Goal: Task Accomplishment & Management: Use online tool/utility

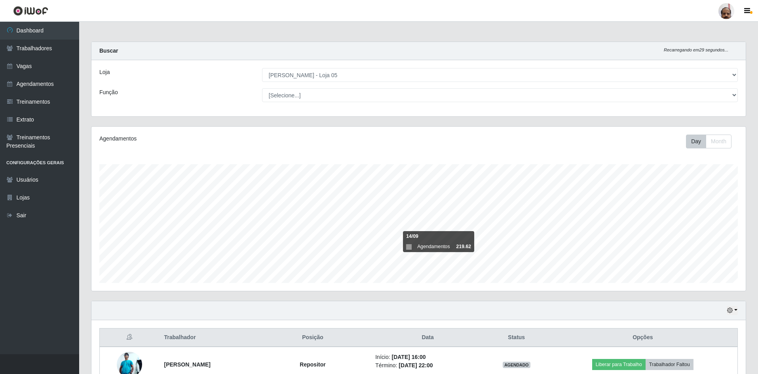
select select "252"
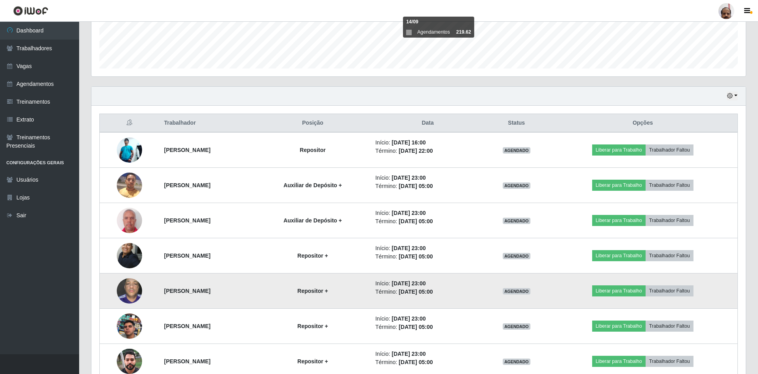
scroll to position [253, 0]
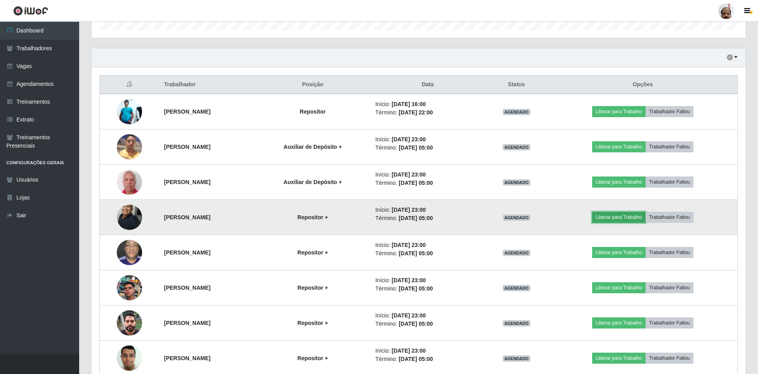
click at [629, 219] on button "Liberar para Trabalho" at bounding box center [618, 217] width 53 height 11
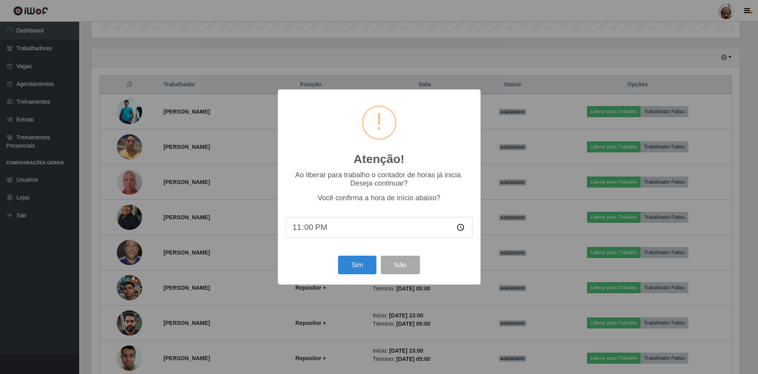
scroll to position [164, 651]
click at [366, 262] on button "Sim" at bounding box center [358, 265] width 38 height 19
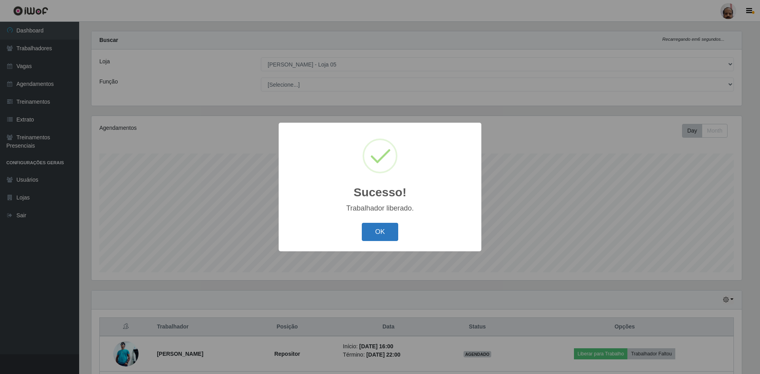
click at [376, 227] on button "OK" at bounding box center [380, 232] width 37 height 19
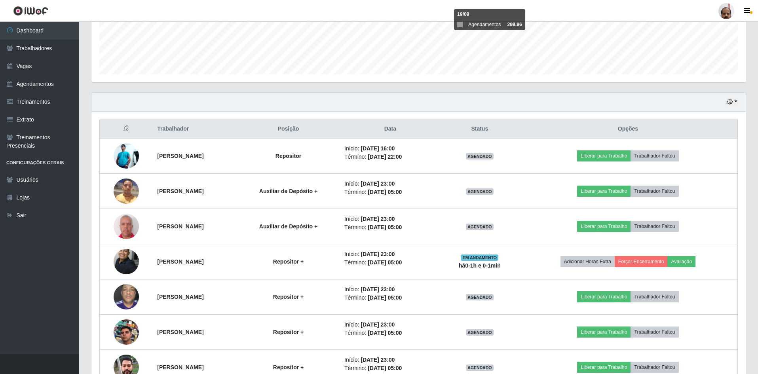
scroll to position [293, 0]
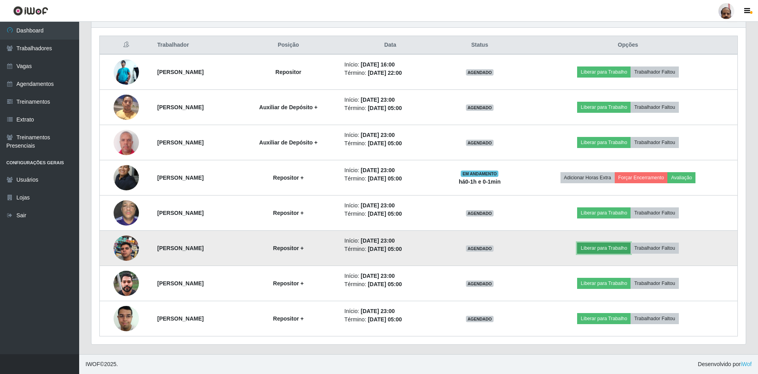
click at [604, 247] on button "Liberar para Trabalho" at bounding box center [603, 248] width 53 height 11
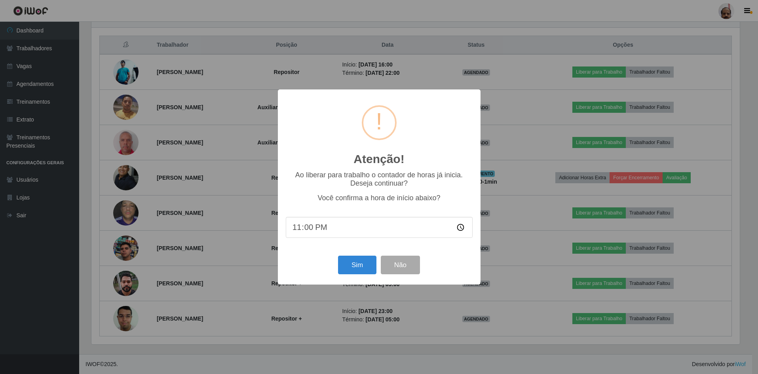
scroll to position [164, 651]
click at [368, 267] on button "Sim" at bounding box center [358, 265] width 38 height 19
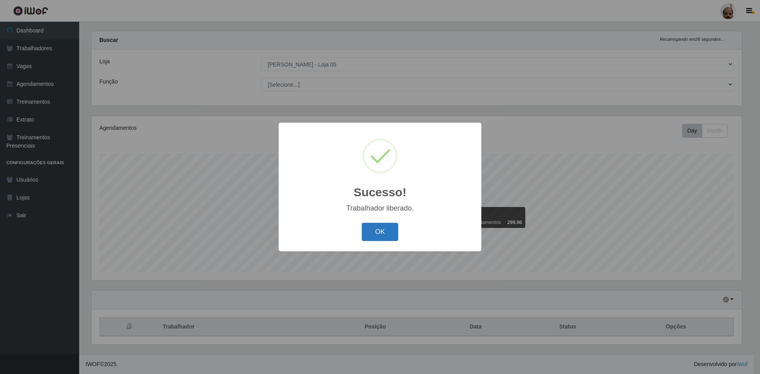
click at [388, 227] on button "OK" at bounding box center [380, 232] width 37 height 19
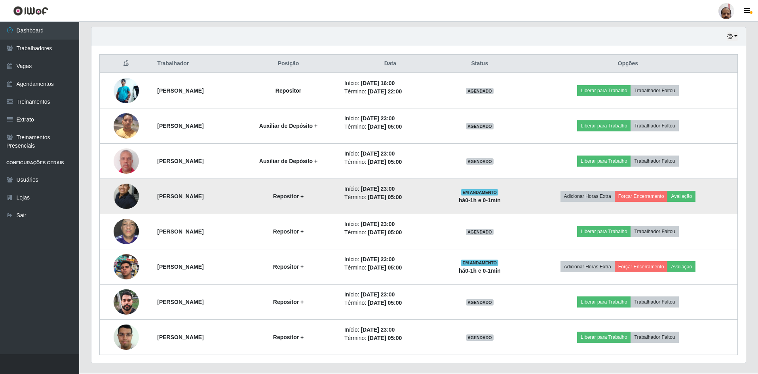
scroll to position [288, 0]
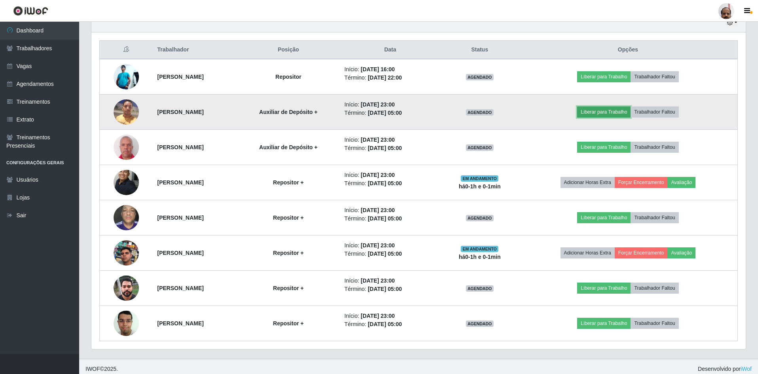
click at [605, 110] on button "Liberar para Trabalho" at bounding box center [603, 112] width 53 height 11
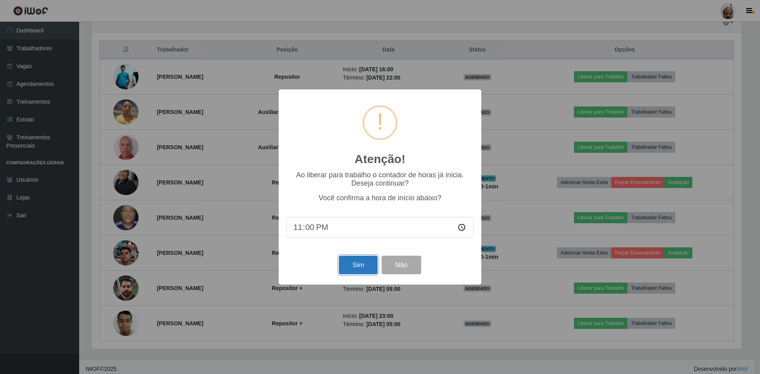
click at [342, 259] on button "Sim" at bounding box center [358, 265] width 38 height 19
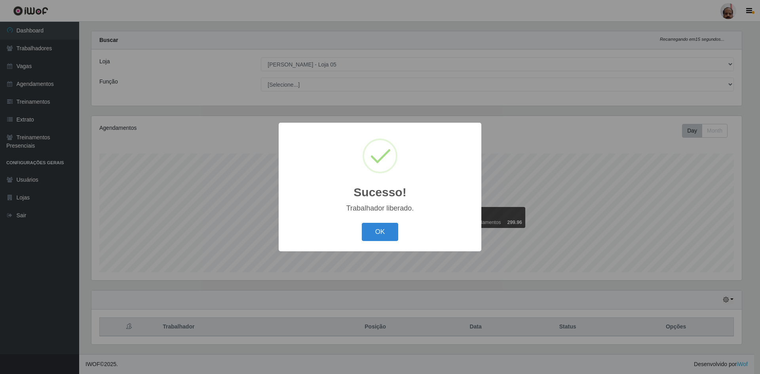
drag, startPoint x: 369, startPoint y: 229, endPoint x: 383, endPoint y: 223, distance: 14.9
click at [369, 230] on button "OK" at bounding box center [380, 232] width 37 height 19
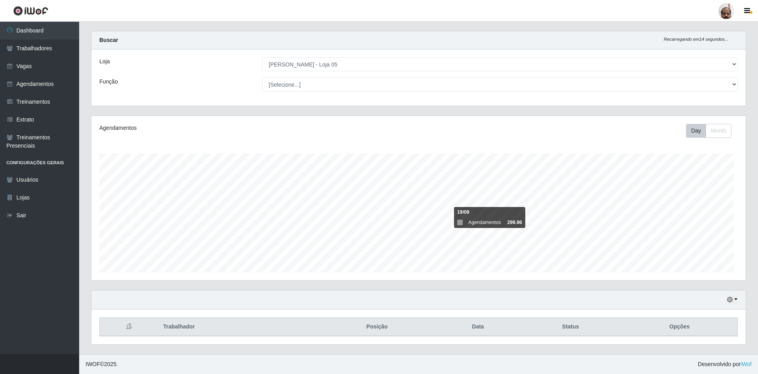
scroll to position [0, 0]
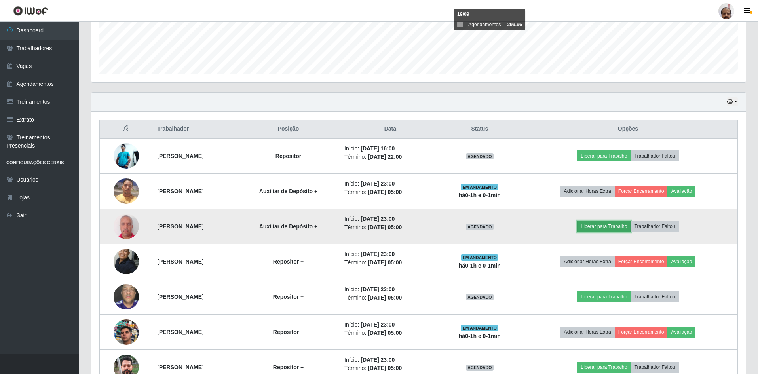
click at [605, 227] on button "Liberar para Trabalho" at bounding box center [603, 226] width 53 height 11
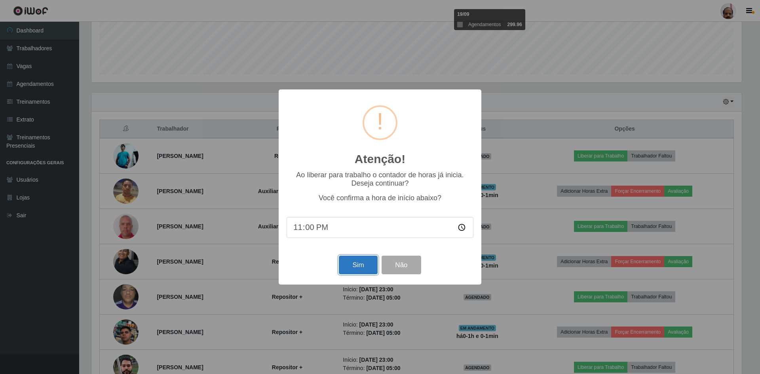
click at [369, 272] on button "Sim" at bounding box center [358, 265] width 38 height 19
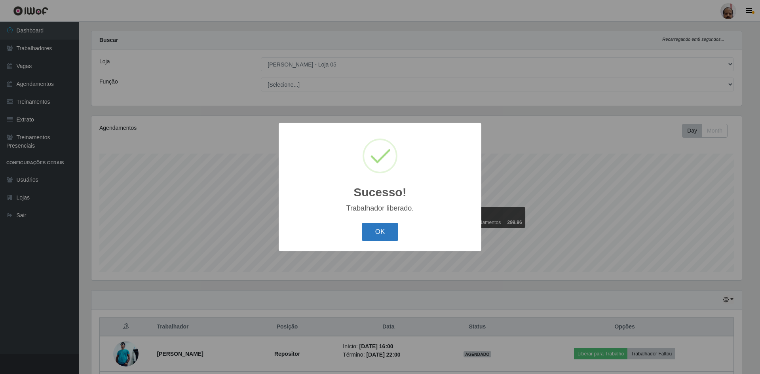
click at [386, 232] on button "OK" at bounding box center [380, 232] width 37 height 19
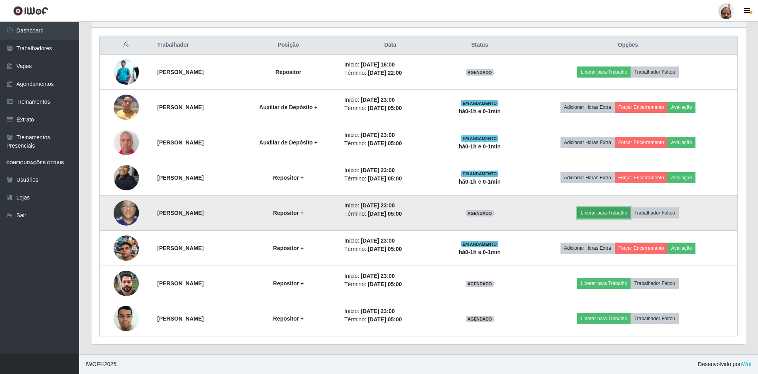
click at [611, 215] on button "Liberar para Trabalho" at bounding box center [603, 213] width 53 height 11
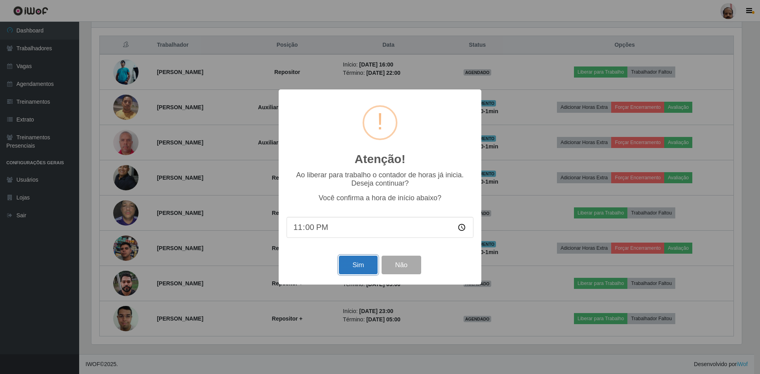
click at [357, 265] on button "Sim" at bounding box center [358, 265] width 38 height 19
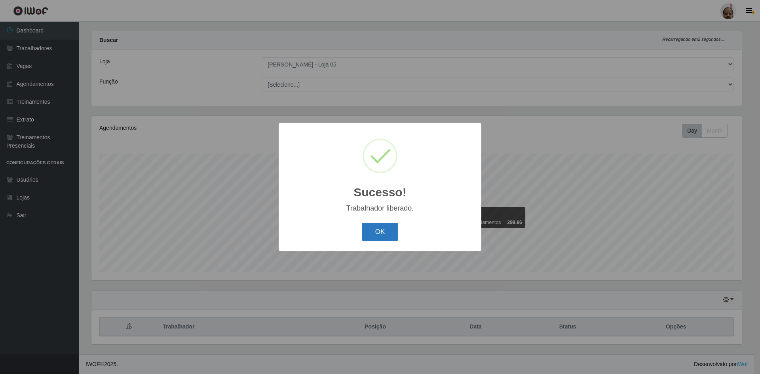
click at [382, 237] on button "OK" at bounding box center [380, 232] width 37 height 19
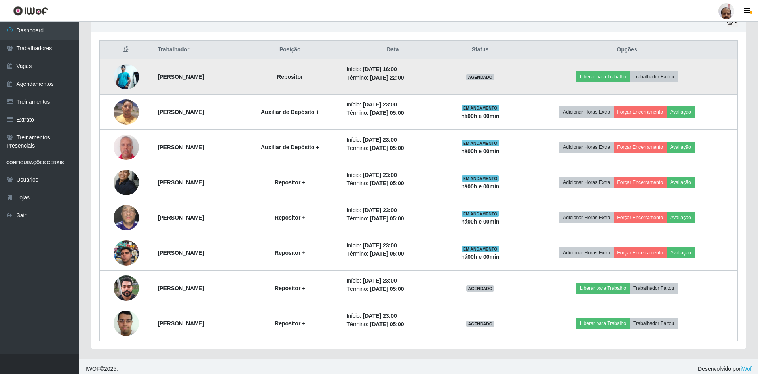
click at [117, 79] on img at bounding box center [126, 76] width 25 height 25
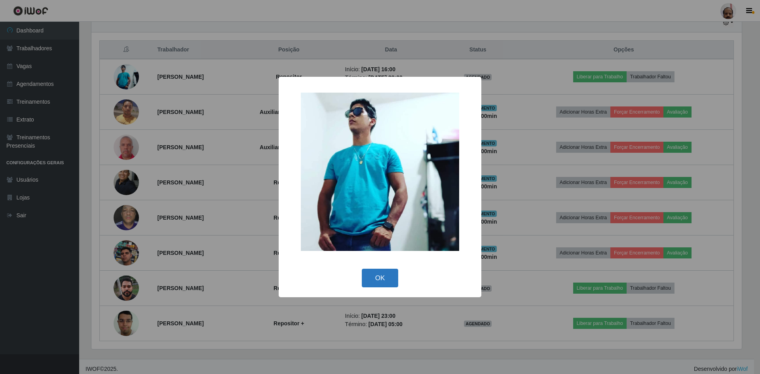
click at [394, 281] on button "OK" at bounding box center [380, 278] width 37 height 19
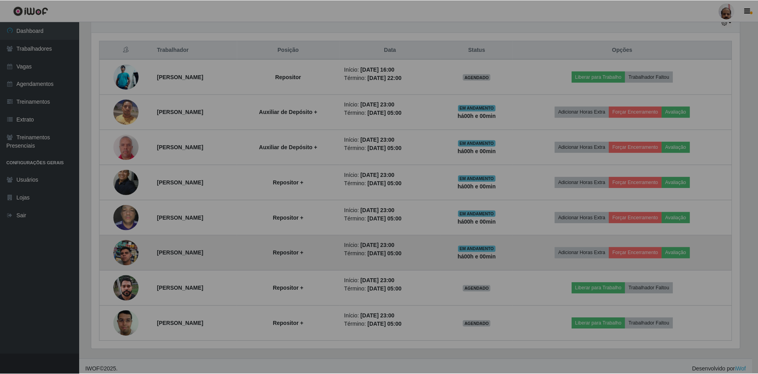
scroll to position [164, 655]
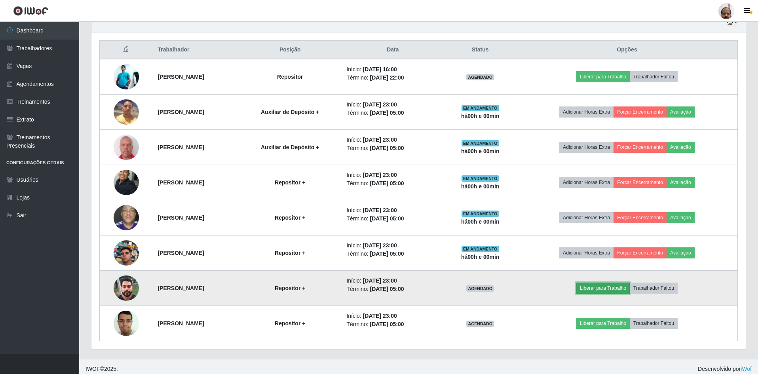
click at [617, 286] on button "Liberar para Trabalho" at bounding box center [603, 288] width 53 height 11
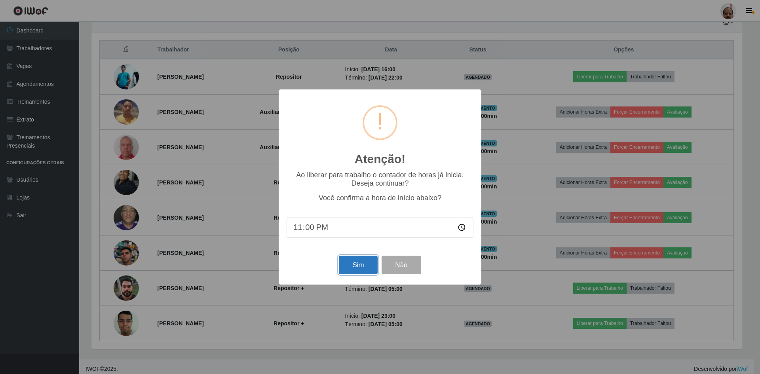
click at [362, 262] on button "Sim" at bounding box center [358, 265] width 38 height 19
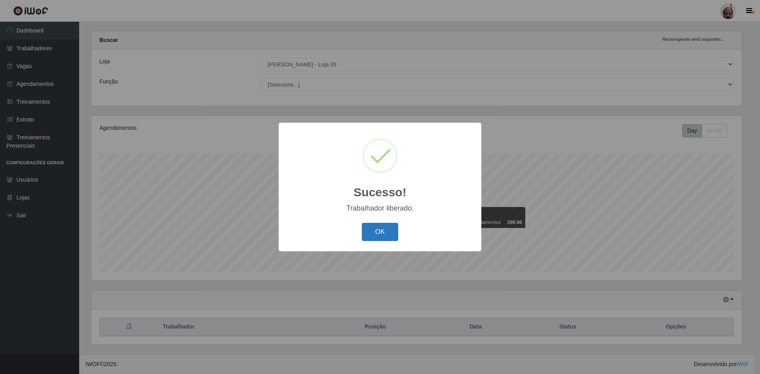
click at [374, 233] on button "OK" at bounding box center [380, 232] width 37 height 19
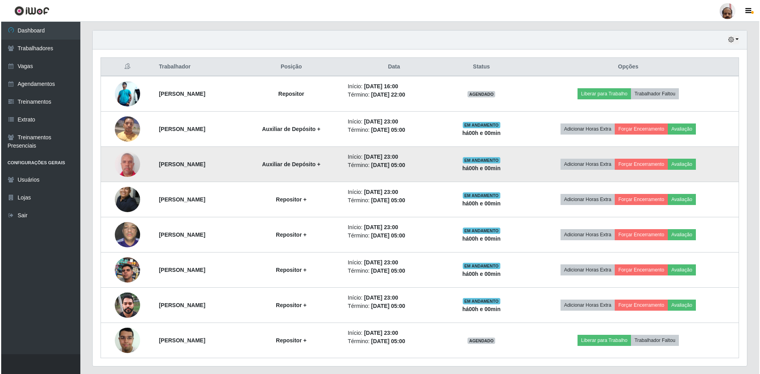
scroll to position [293, 0]
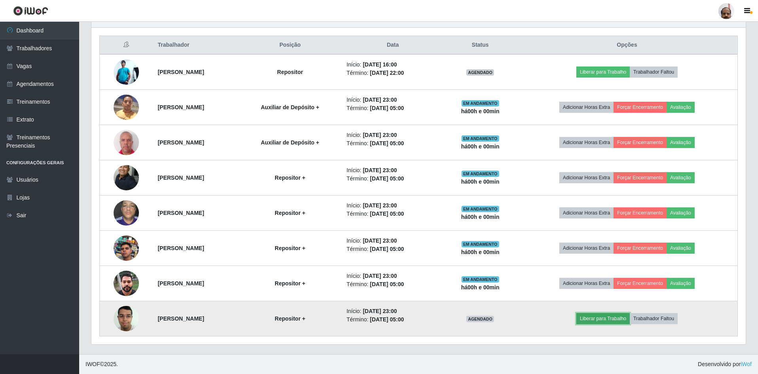
click at [626, 317] on button "Liberar para Trabalho" at bounding box center [603, 318] width 53 height 11
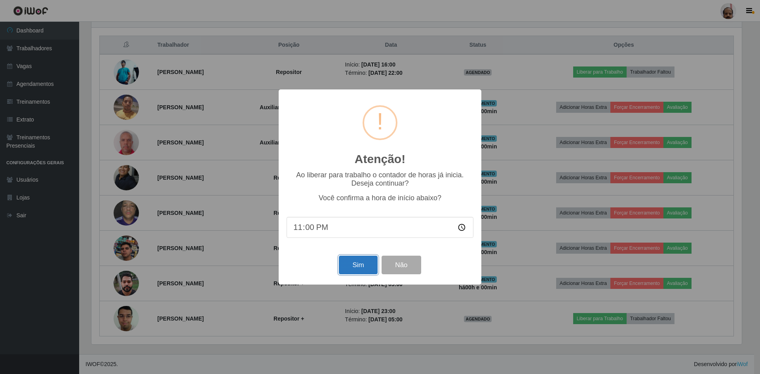
click at [352, 268] on button "Sim" at bounding box center [358, 265] width 38 height 19
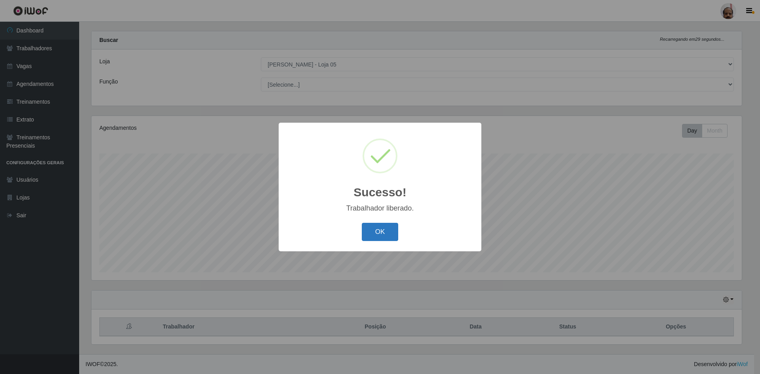
click at [392, 237] on button "OK" at bounding box center [380, 232] width 37 height 19
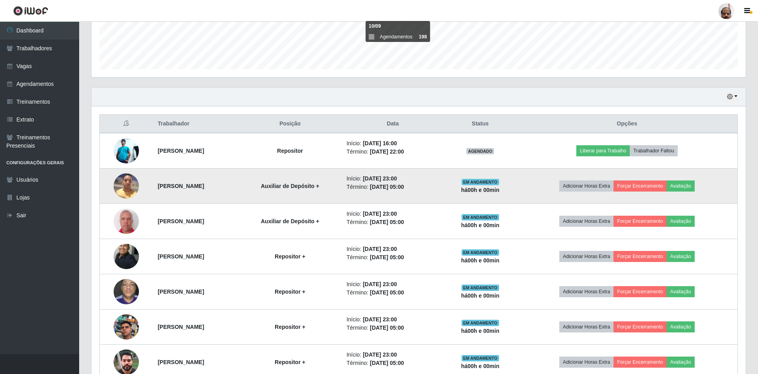
scroll to position [134, 0]
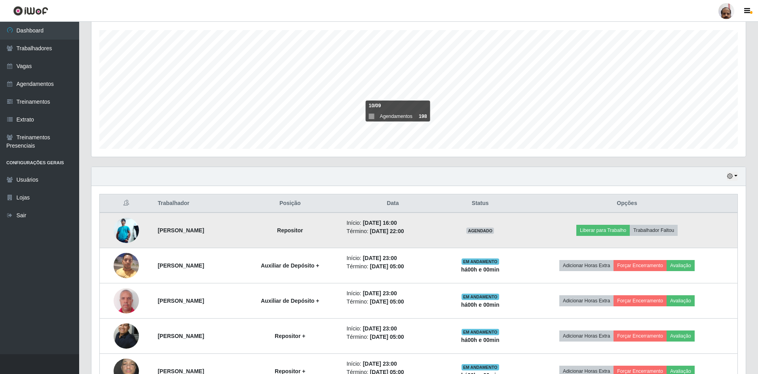
click at [118, 231] on img at bounding box center [126, 230] width 25 height 25
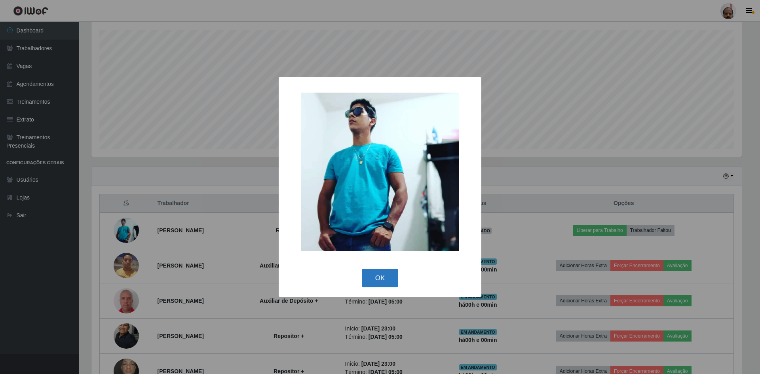
click at [383, 274] on button "OK" at bounding box center [380, 278] width 37 height 19
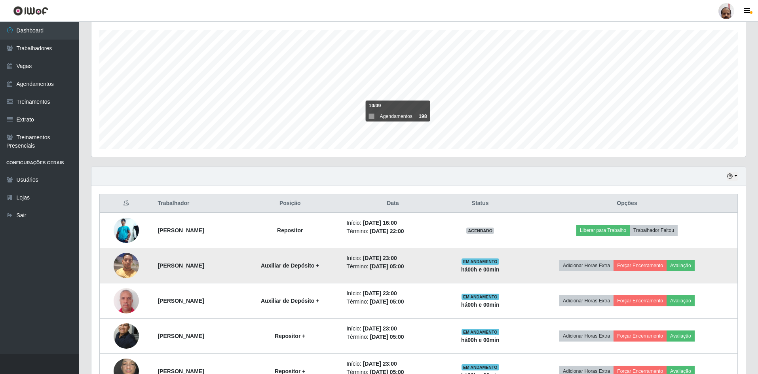
scroll to position [293, 0]
